Goal: Task Accomplishment & Management: Manage account settings

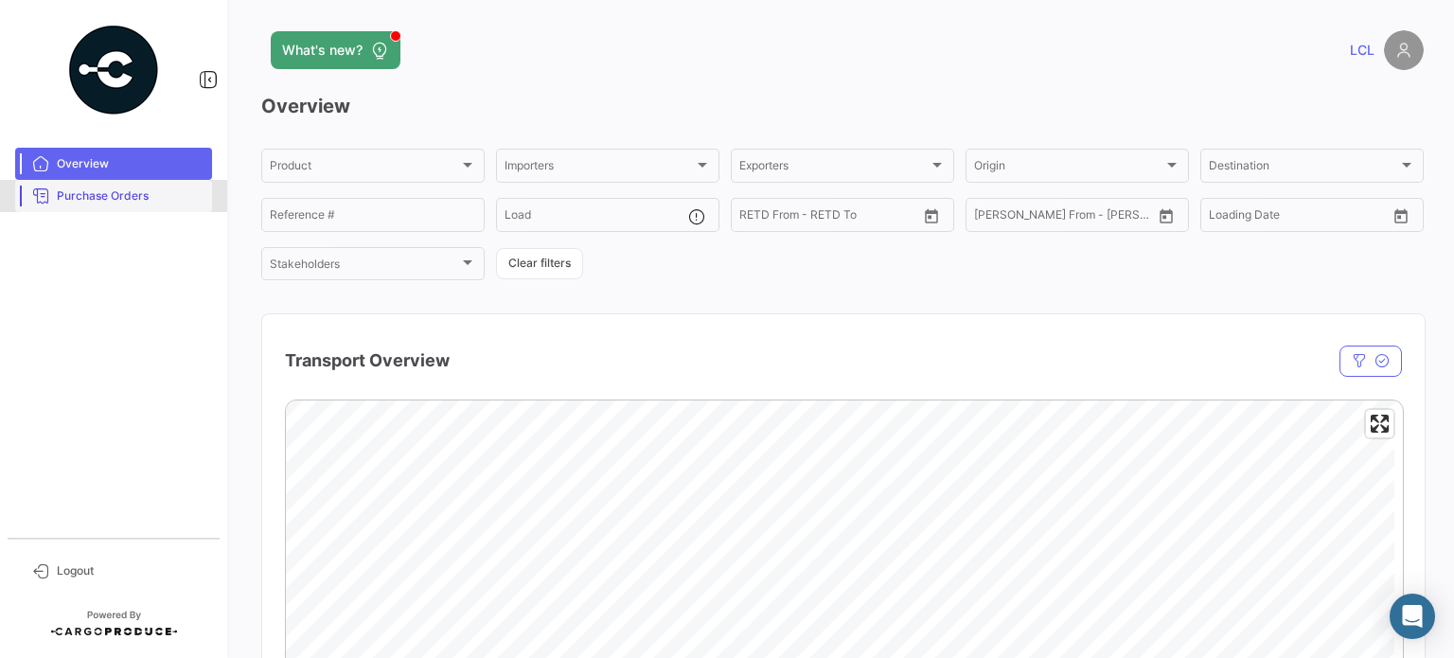
click at [96, 194] on span "Purchase Orders" at bounding box center [131, 195] width 148 height 17
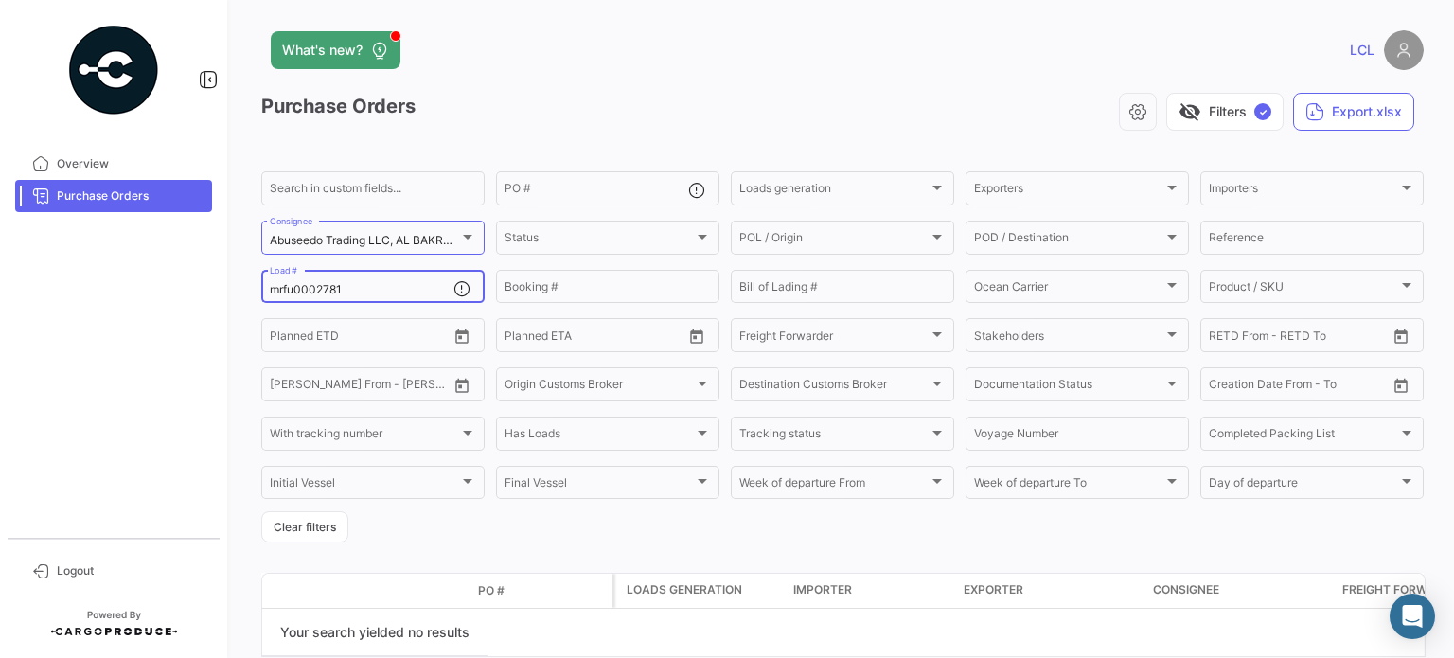
click at [311, 291] on input "mrfu0002781" at bounding box center [362, 289] width 184 height 13
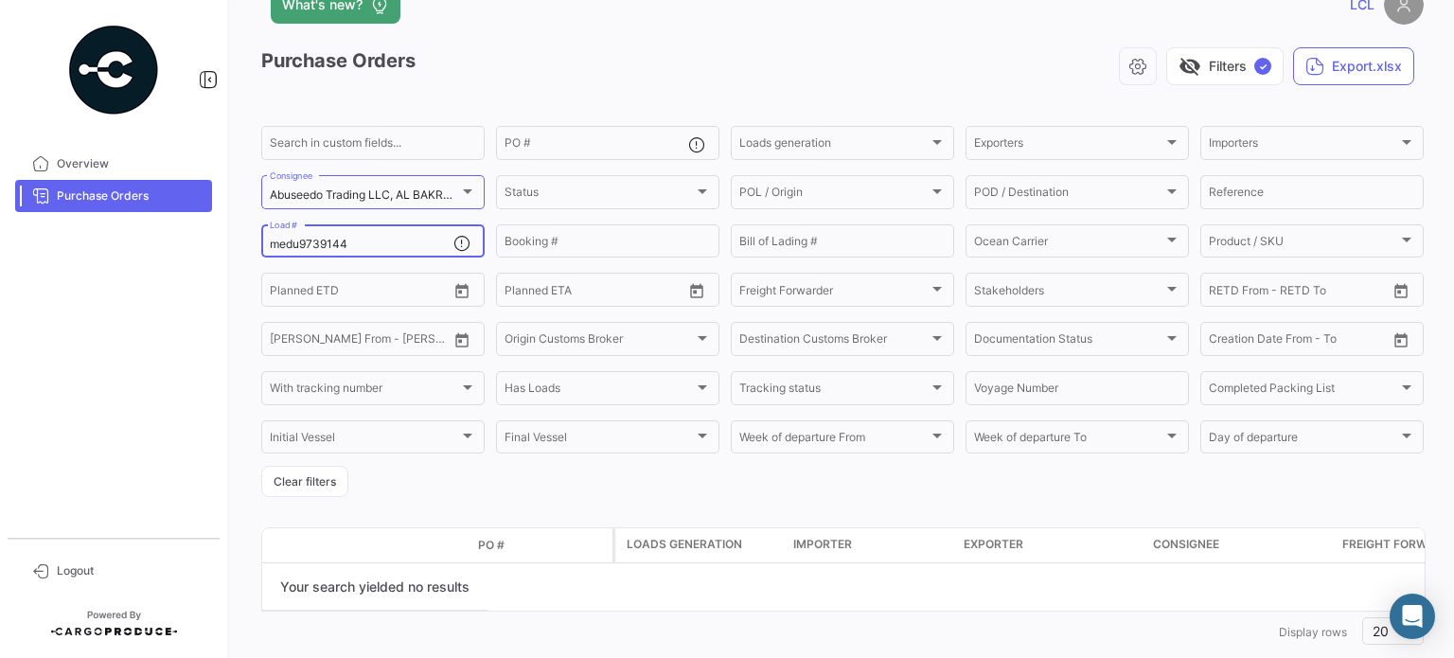
scroll to position [84, 0]
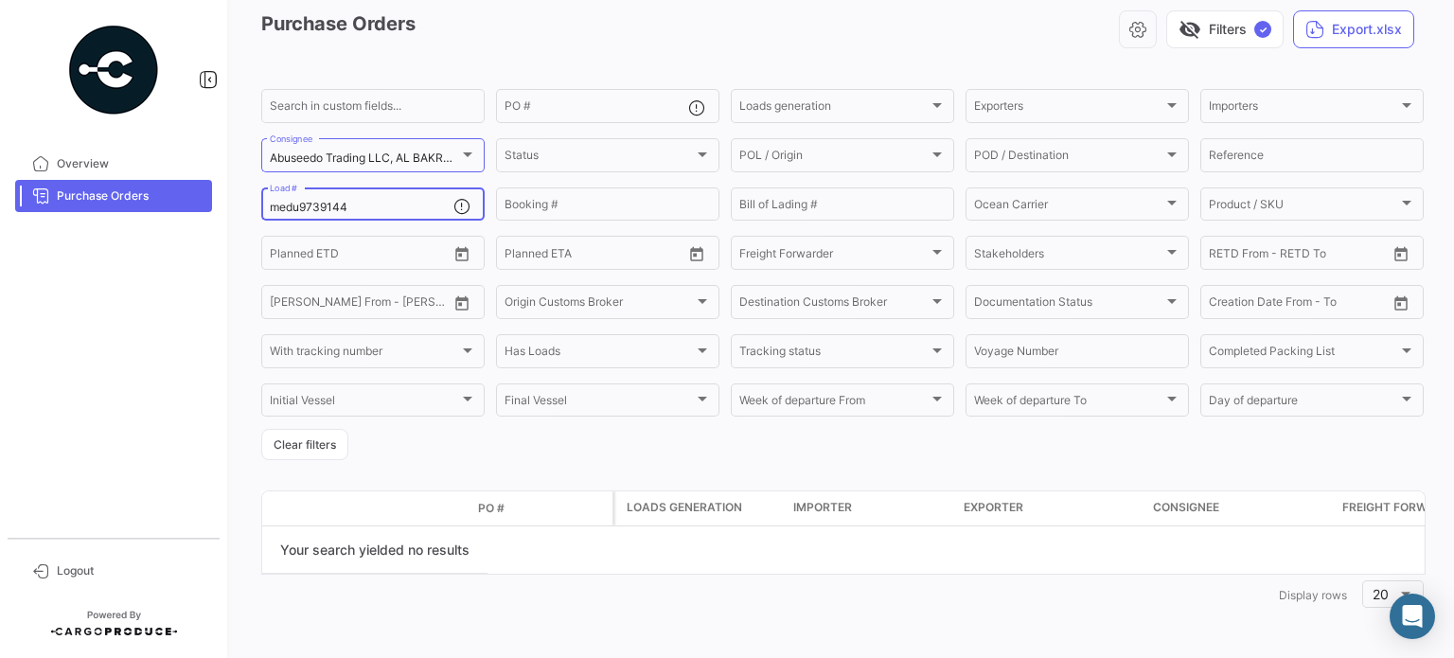
click at [324, 201] on input "medu9739144" at bounding box center [362, 207] width 184 height 13
click at [341, 211] on input "mmau1432493" at bounding box center [362, 207] width 184 height 13
type input "medu9739144"
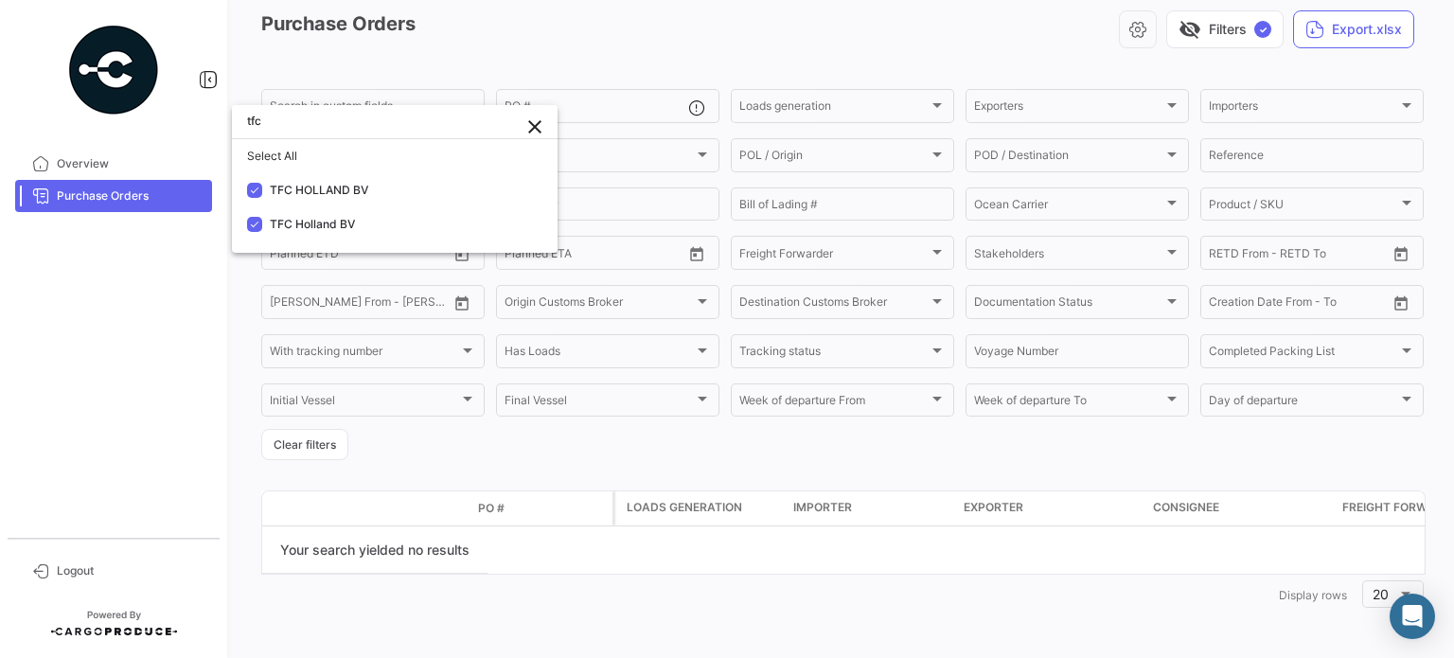
type input "tfc"
click at [136, 340] on div at bounding box center [727, 329] width 1454 height 658
